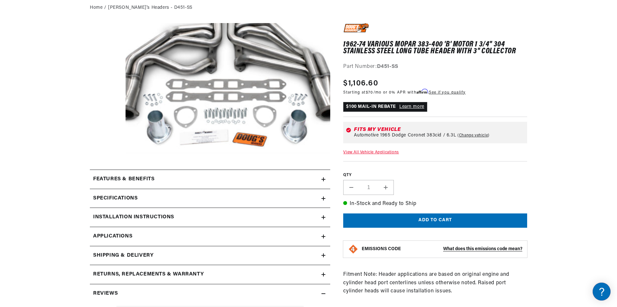
scroll to position [130, 0]
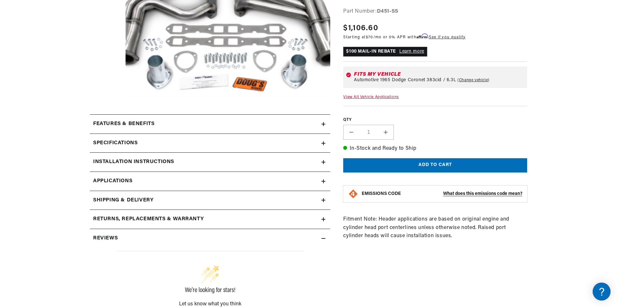
click at [321, 182] on icon at bounding box center [323, 181] width 4 height 4
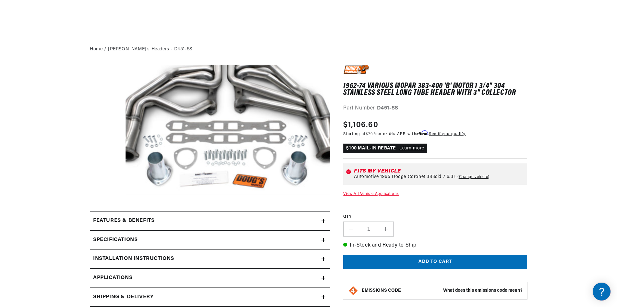
scroll to position [130, 0]
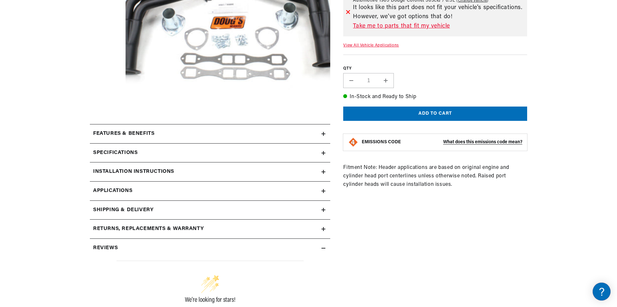
click at [322, 191] on icon at bounding box center [323, 191] width 4 height 0
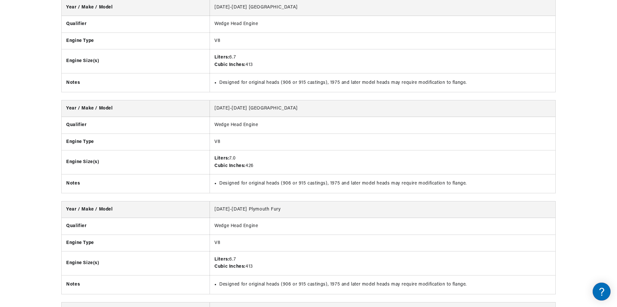
scroll to position [0, 81]
